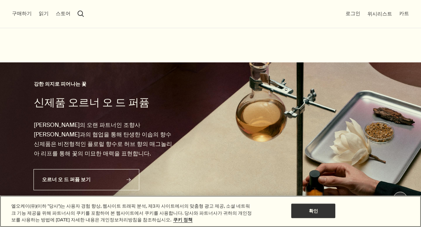
scroll to position [401, 0]
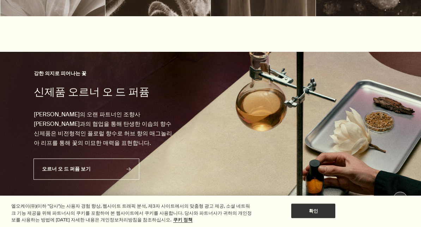
click at [376, 152] on img at bounding box center [210, 128] width 421 height 153
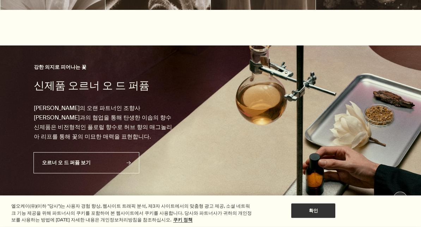
scroll to position [425, 0]
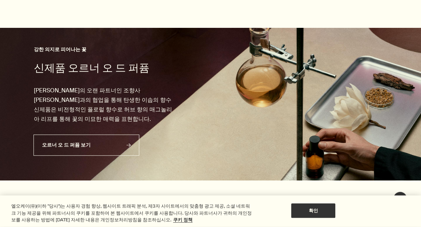
click at [301, 103] on img at bounding box center [210, 104] width 421 height 153
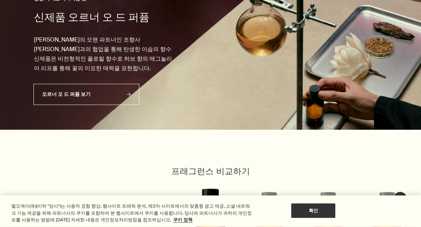
scroll to position [476, 0]
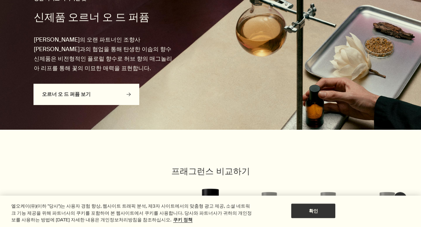
click at [127, 92] on icon "rightArrow" at bounding box center [129, 94] width 4 height 4
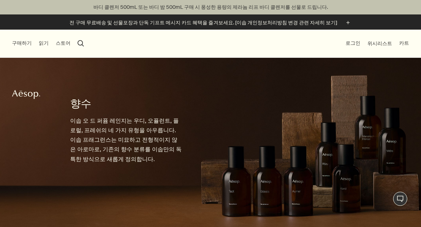
click at [78, 41] on button "search 검색" at bounding box center [81, 43] width 6 height 6
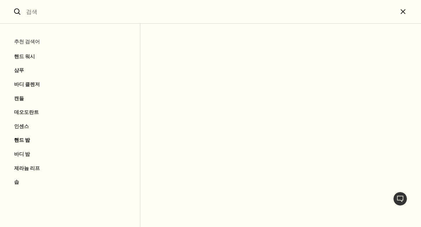
click at [20, 137] on button "핸드 밤" at bounding box center [70, 140] width 140 height 14
type input "핸드 밤"
